Goal: Task Accomplishment & Management: Use online tool/utility

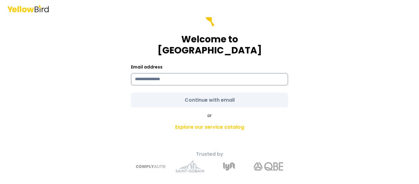
click at [182, 73] on input at bounding box center [209, 79] width 157 height 12
type input "**********"
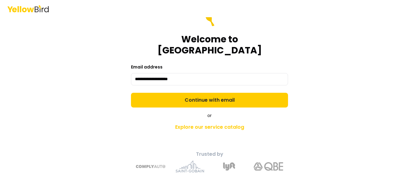
click at [184, 94] on form "**********" at bounding box center [209, 60] width 157 height 96
click at [184, 94] on button "Continue with email" at bounding box center [209, 100] width 157 height 15
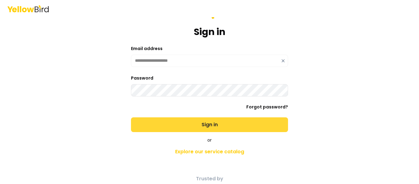
click at [182, 126] on button "Sign in" at bounding box center [209, 124] width 157 height 15
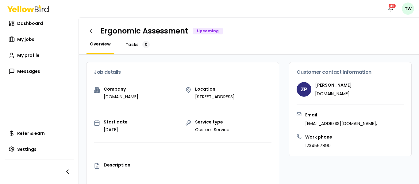
click at [131, 44] on span "Tasks" at bounding box center [131, 44] width 13 height 6
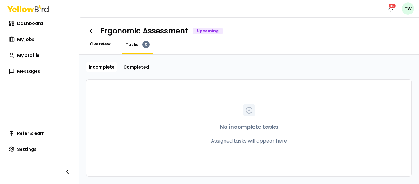
click at [105, 45] on span "Overview" at bounding box center [100, 44] width 21 height 6
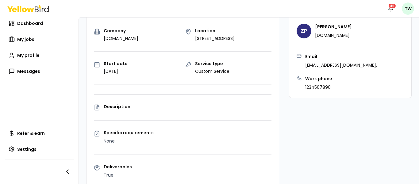
scroll to position [60, 0]
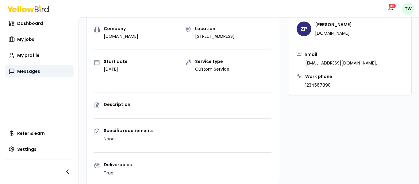
click at [40, 69] on link "Messages" at bounding box center [39, 71] width 69 height 12
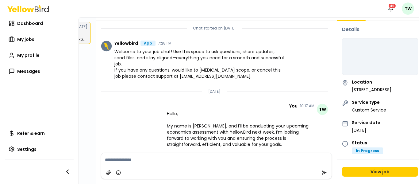
scroll to position [36, 0]
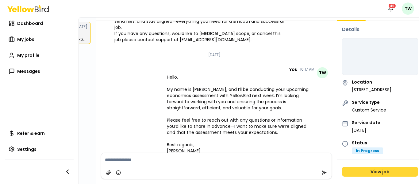
click at [375, 171] on link "View job" at bounding box center [380, 172] width 76 height 10
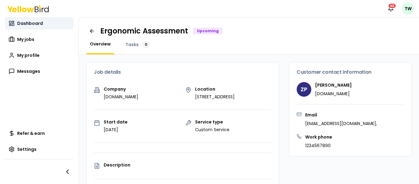
click at [42, 24] on link "Dashboard" at bounding box center [39, 23] width 69 height 12
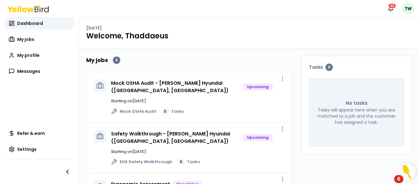
scroll to position [40, 0]
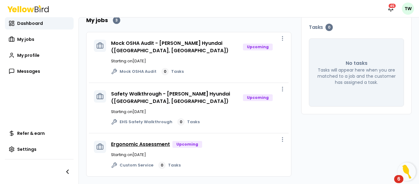
click at [129, 143] on link "Ergonomic Assessment" at bounding box center [140, 143] width 59 height 7
